Goal: Transaction & Acquisition: Register for event/course

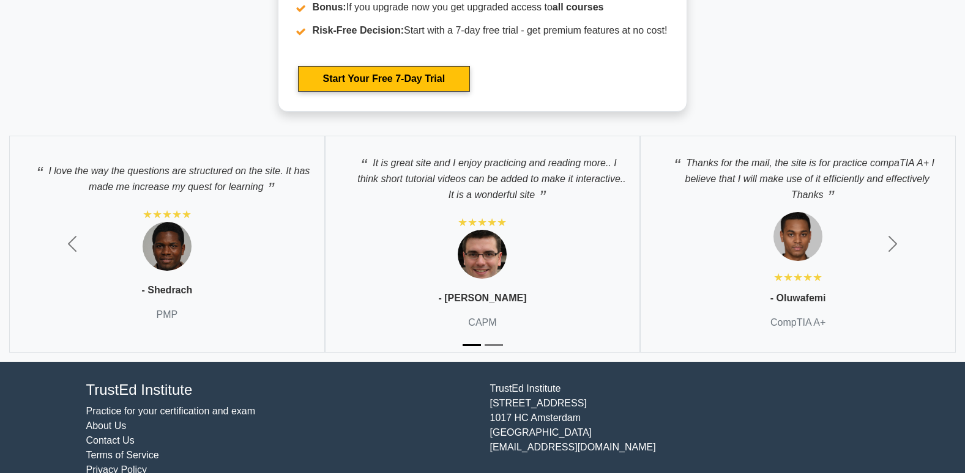
scroll to position [3462, 0]
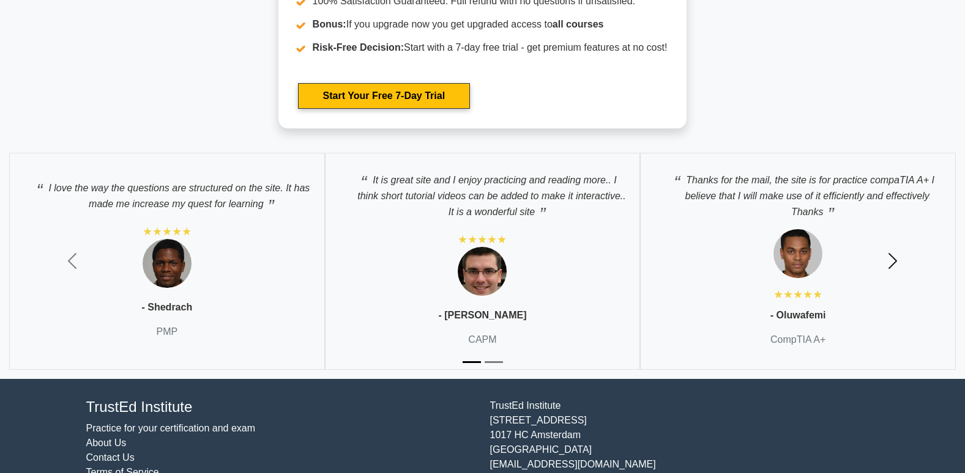
click at [894, 262] on span "button" at bounding box center [893, 261] width 20 height 20
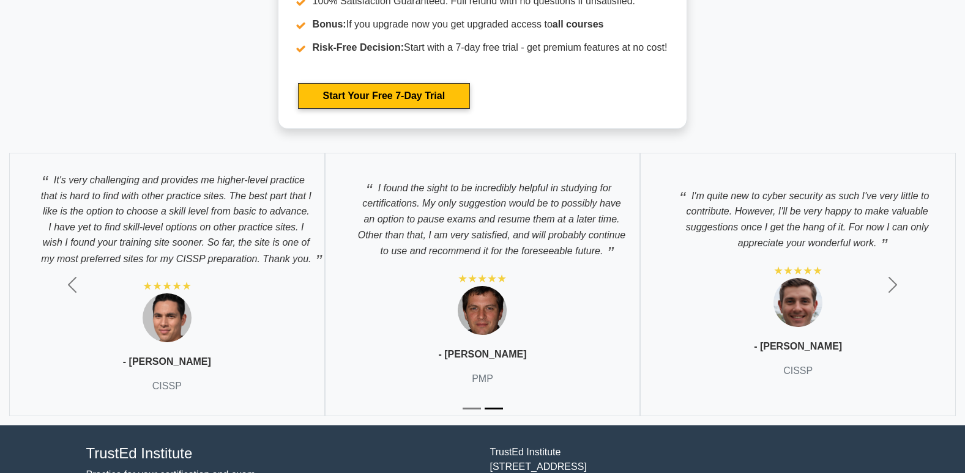
click at [769, 201] on p "I'm quite new to cyber security as such I've very little to contribute. However…" at bounding box center [798, 217] width 290 height 70
drag, startPoint x: 769, startPoint y: 201, endPoint x: 771, endPoint y: 216, distance: 14.8
click at [771, 216] on p "I'm quite new to cyber security as such I've very little to contribute. However…" at bounding box center [798, 217] width 290 height 70
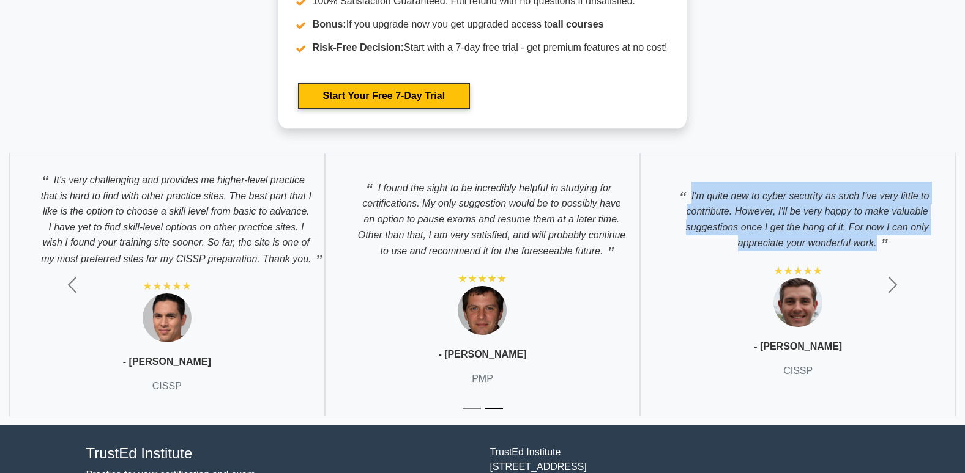
click at [771, 216] on p "I'm quite new to cyber security as such I've very little to contribute. However…" at bounding box center [798, 217] width 290 height 70
drag, startPoint x: 771, startPoint y: 216, endPoint x: 711, endPoint y: 261, distance: 74.3
click at [711, 261] on div "I'm quite new to cyber security as such I've very little to contribute. However…" at bounding box center [798, 285] width 316 height 264
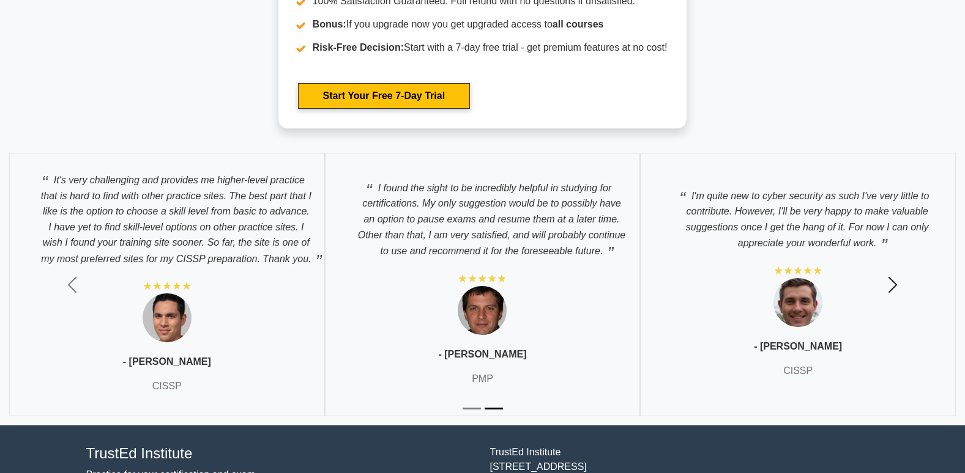
click at [892, 285] on span "button" at bounding box center [893, 285] width 20 height 20
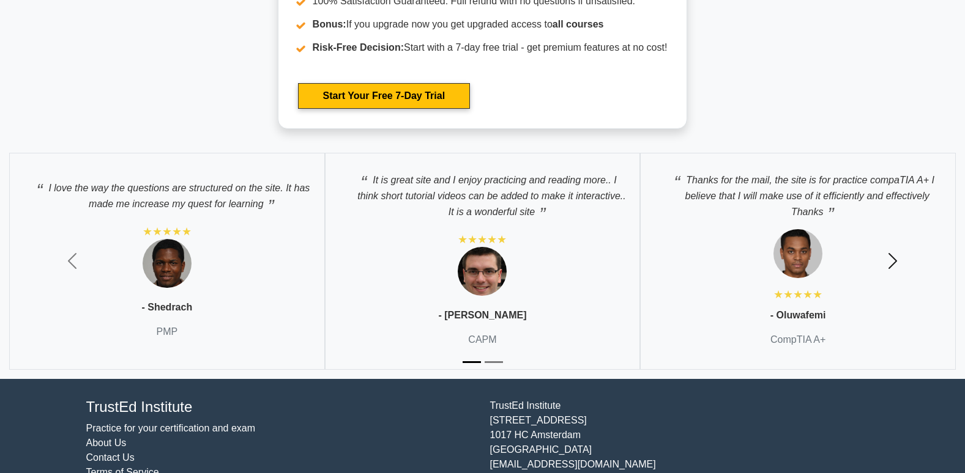
click at [892, 285] on button "Next" at bounding box center [892, 262] width 145 height 236
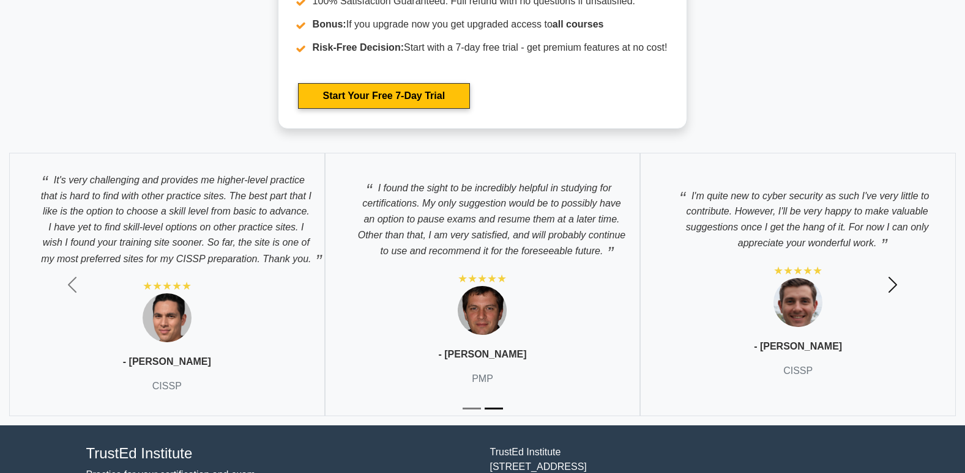
click at [888, 284] on span "button" at bounding box center [893, 285] width 20 height 20
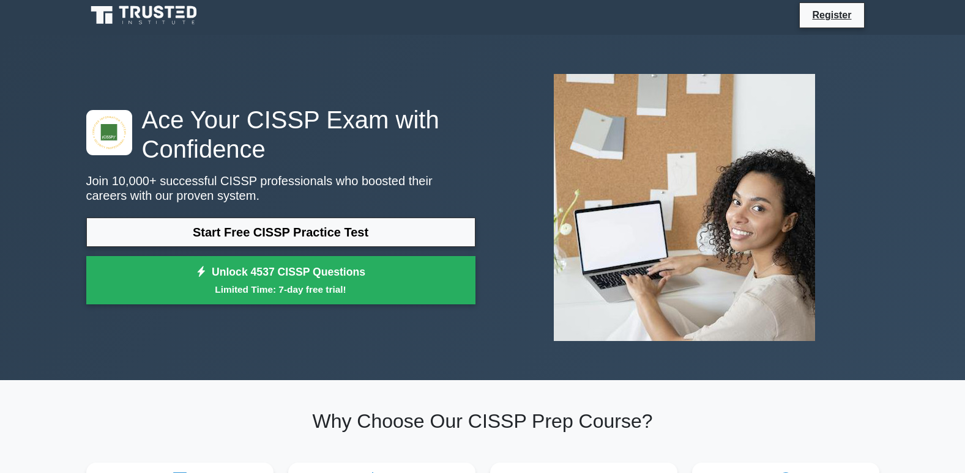
scroll to position [5, 0]
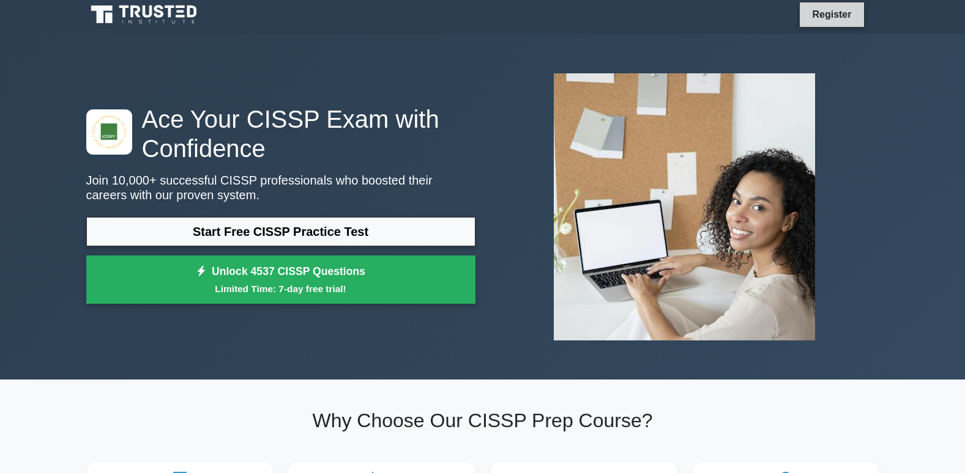
click at [827, 15] on link "Register" at bounding box center [831, 14] width 54 height 15
